Goal: Find specific page/section: Find specific page/section

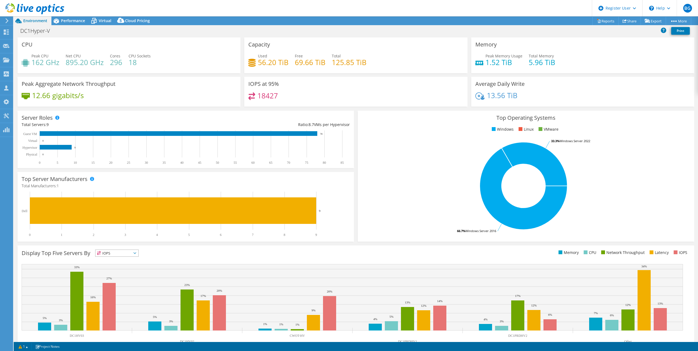
select select "USD"
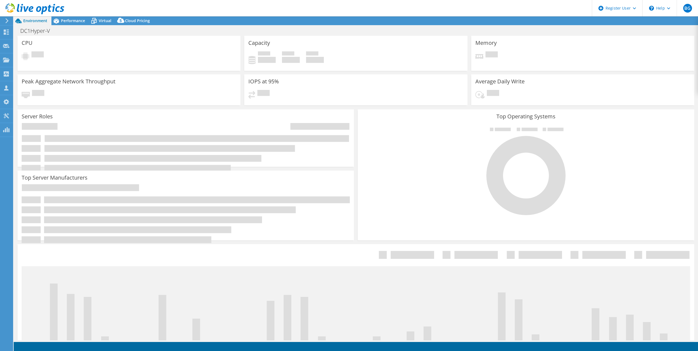
select select "USD"
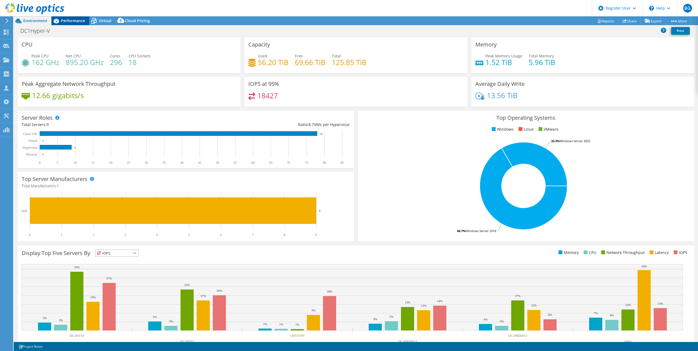
click at [65, 21] on span "Performance" at bounding box center [73, 20] width 24 height 5
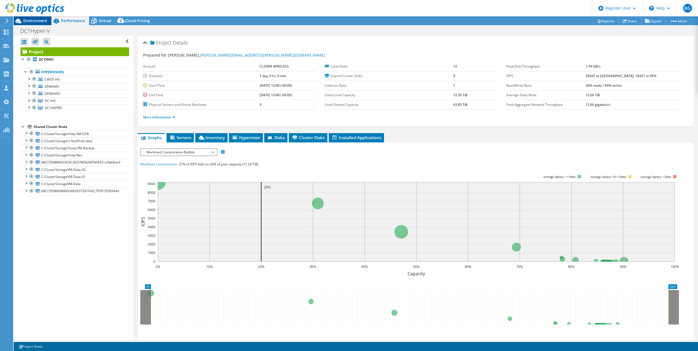
click at [35, 19] on span "Environment" at bounding box center [35, 20] width 24 height 5
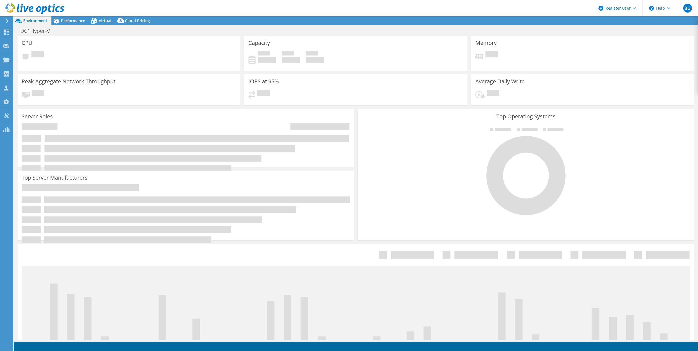
select select "USD"
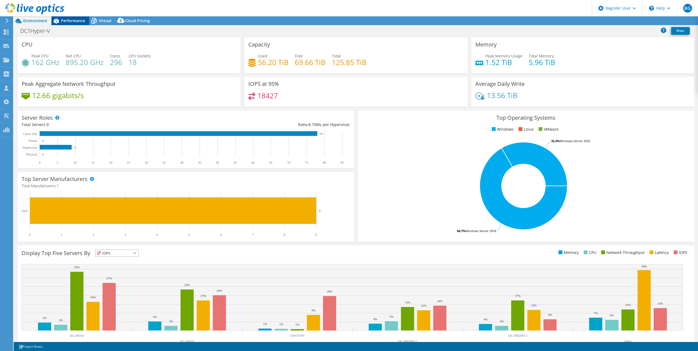
click at [73, 20] on span "Performance" at bounding box center [73, 20] width 24 height 5
